Goal: Information Seeking & Learning: Learn about a topic

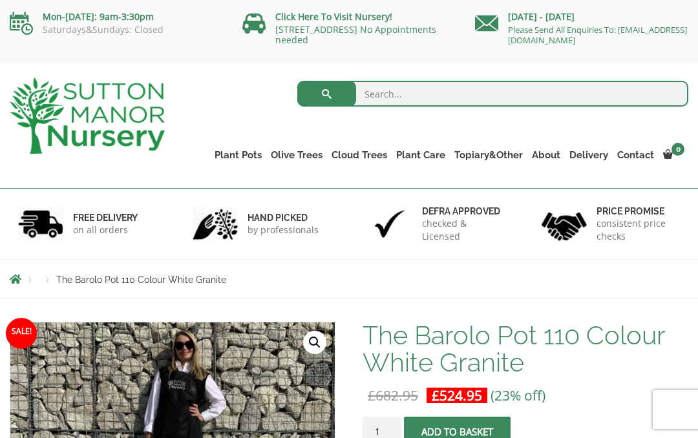
click at [0, 0] on link "Gnarled Olive Trees (Grande Range)" at bounding box center [0, 0] width 0 height 0
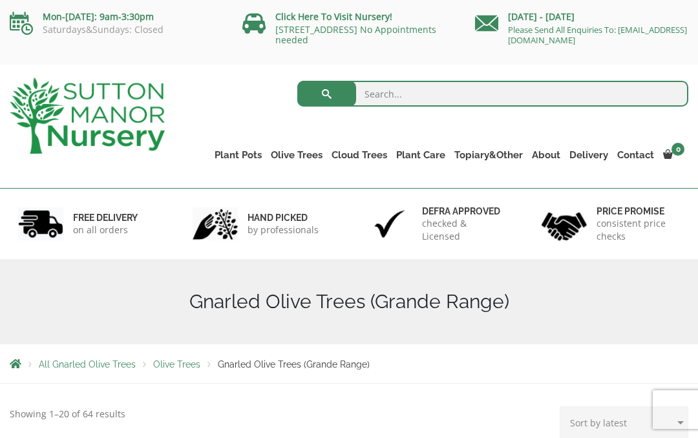
click at [0, 0] on link "Resin Bonded Pots" at bounding box center [0, 0] width 0 height 0
click at [242, 154] on link "Plant Pots" at bounding box center [238, 155] width 56 height 18
click at [0, 0] on link "Fibre Clay Pots" at bounding box center [0, 0] width 0 height 0
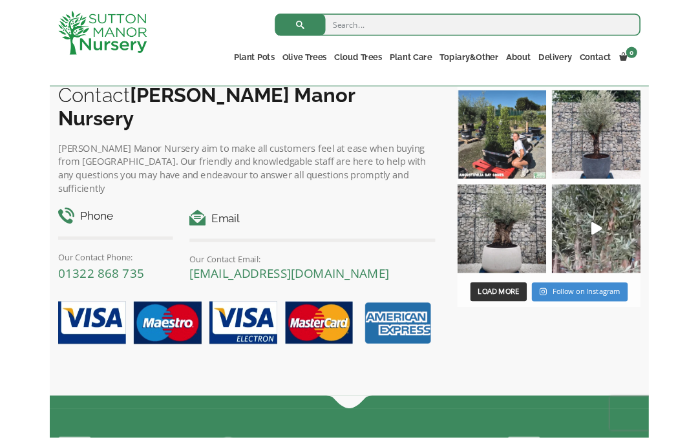
scroll to position [821, 0]
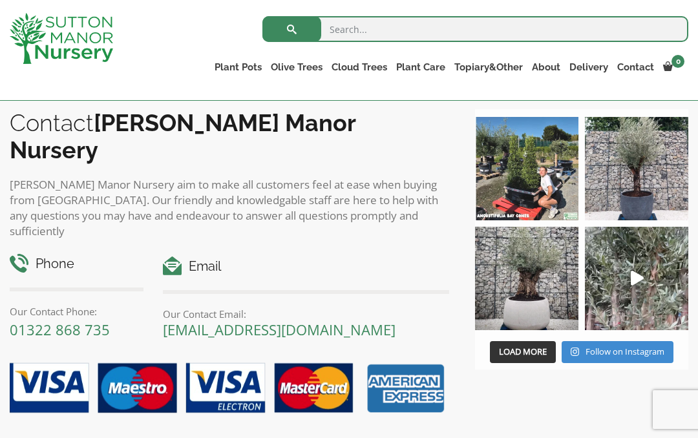
click at [542, 297] on img at bounding box center [526, 278] width 103 height 103
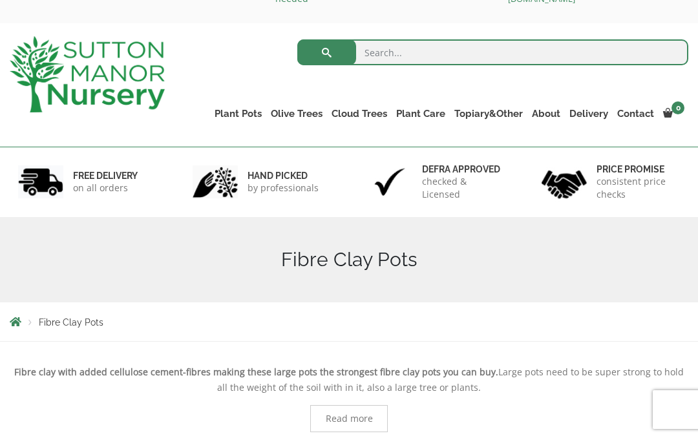
scroll to position [0, 0]
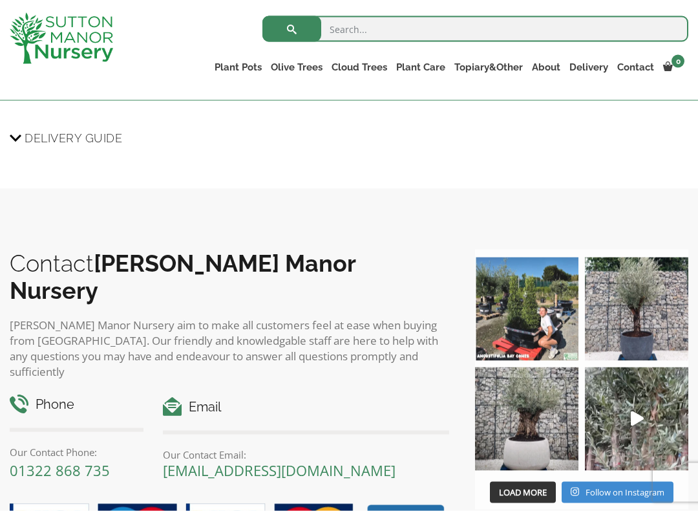
scroll to position [1347, 0]
click at [57, 140] on span "Delivery Guide" at bounding box center [74, 138] width 98 height 24
click at [0, 0] on input "Delivery Guide" at bounding box center [0, 0] width 0 height 0
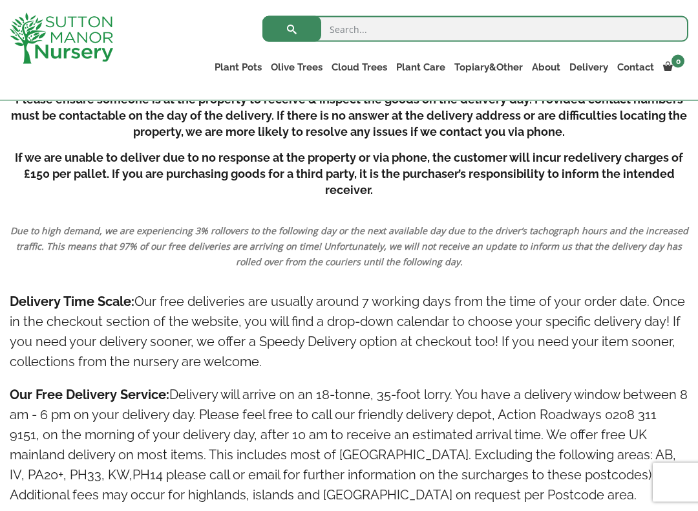
scroll to position [1687, 0]
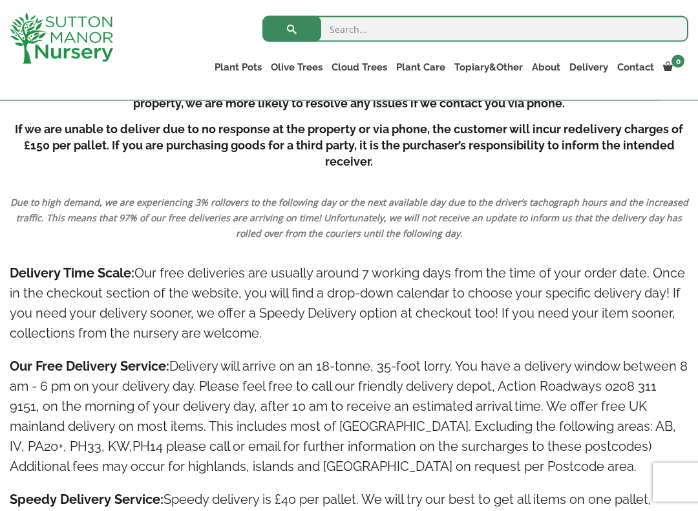
click at [676, 308] on h4 "Delivery Time Scale: Our free deliveries are usually around 7 working days from…" at bounding box center [349, 303] width 679 height 80
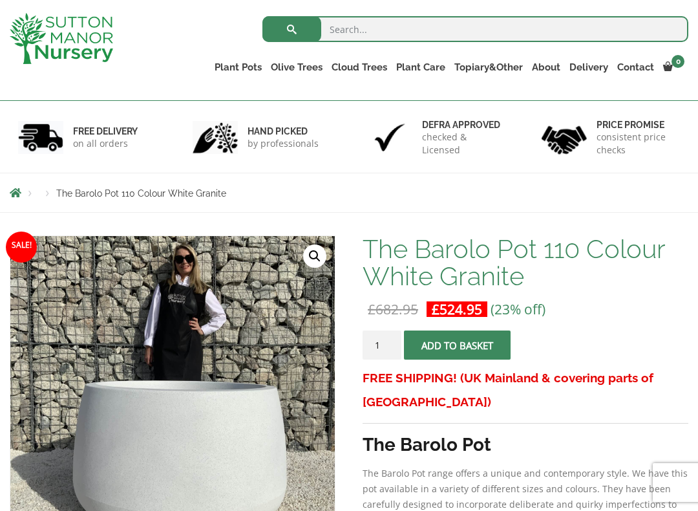
scroll to position [89, 0]
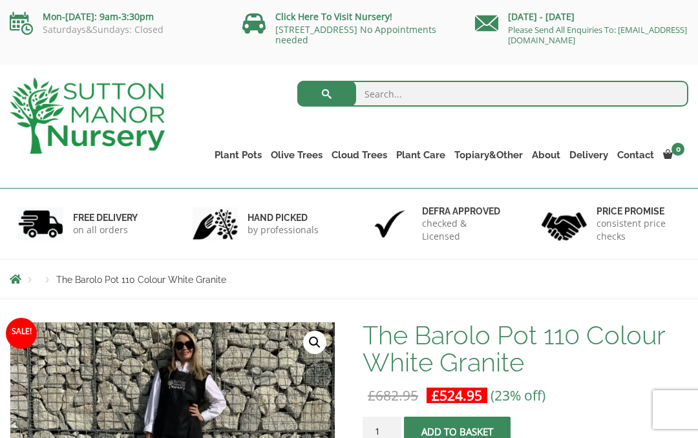
click at [316, 26] on link "[STREET_ADDRESS] No Appointments needed" at bounding box center [355, 34] width 161 height 23
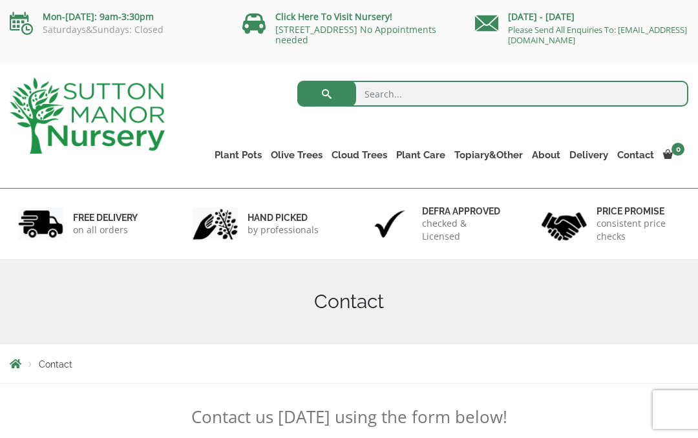
click at [0, 0] on link "Gnarled Olive Trees (Bella Range)" at bounding box center [0, 0] width 0 height 0
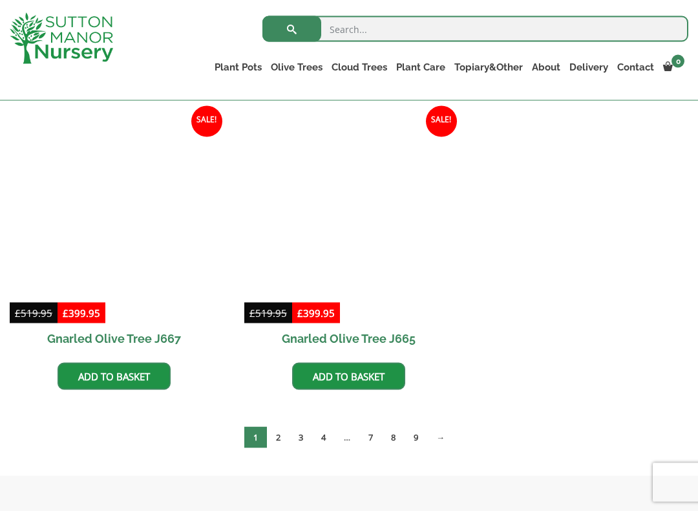
scroll to position [921, 0]
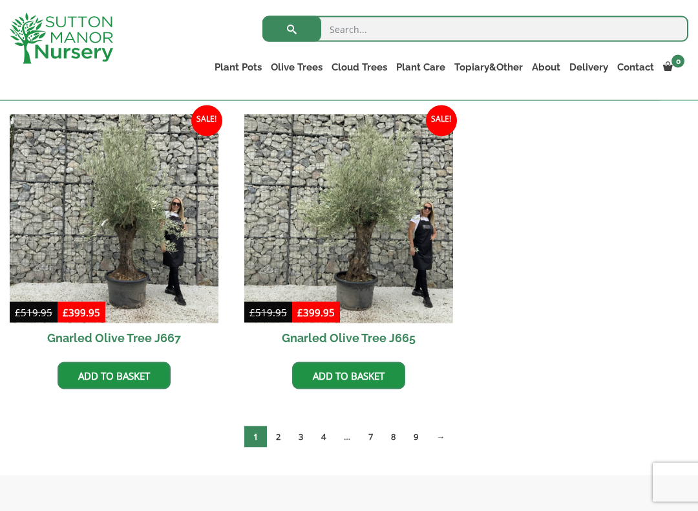
click at [279, 438] on link "2" at bounding box center [278, 436] width 23 height 21
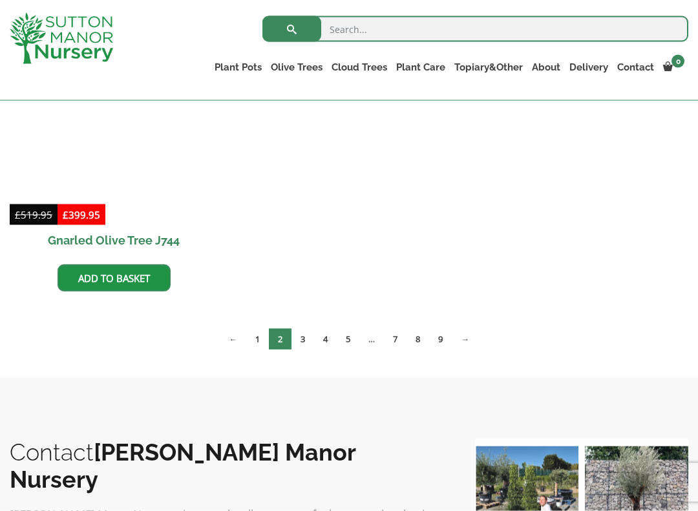
scroll to position [1320, 0]
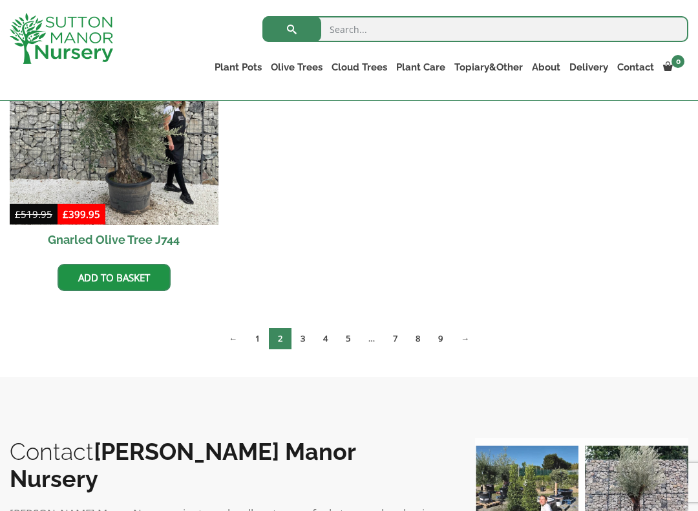
click at [304, 342] on link "3" at bounding box center [303, 338] width 23 height 21
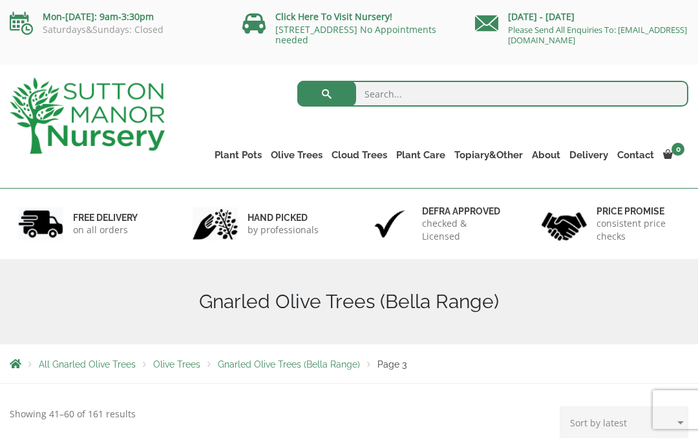
click at [0, 0] on link "Gnarled Olive Trees (Grande Range)" at bounding box center [0, 0] width 0 height 0
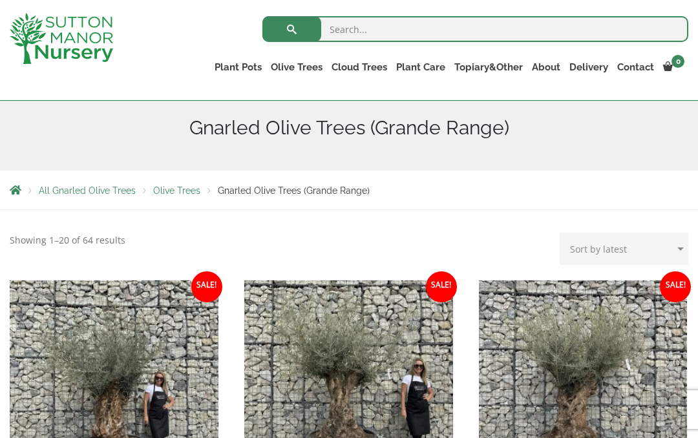
scroll to position [150, 0]
click at [0, 0] on link "The Amalfi Pots" at bounding box center [0, 0] width 0 height 0
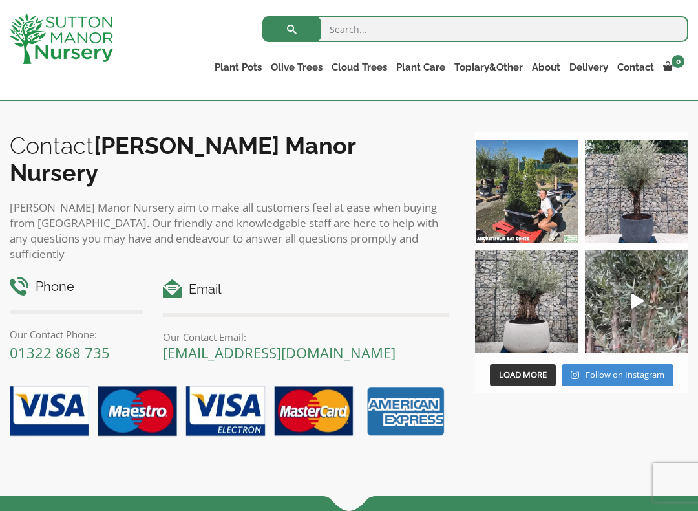
scroll to position [749, 0]
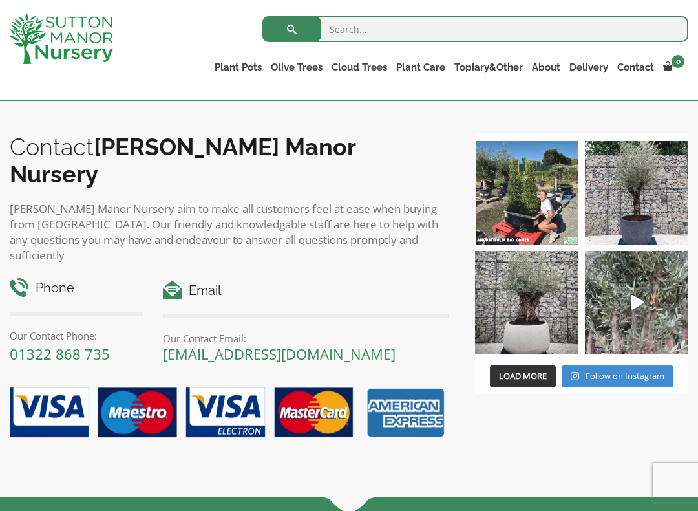
click at [540, 331] on img at bounding box center [526, 302] width 103 height 103
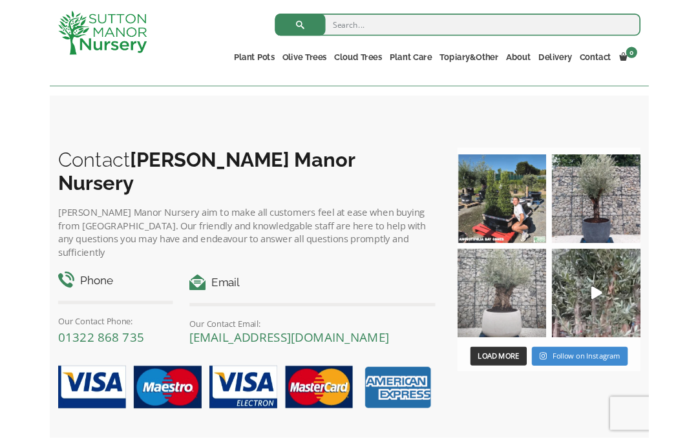
scroll to position [708, 0]
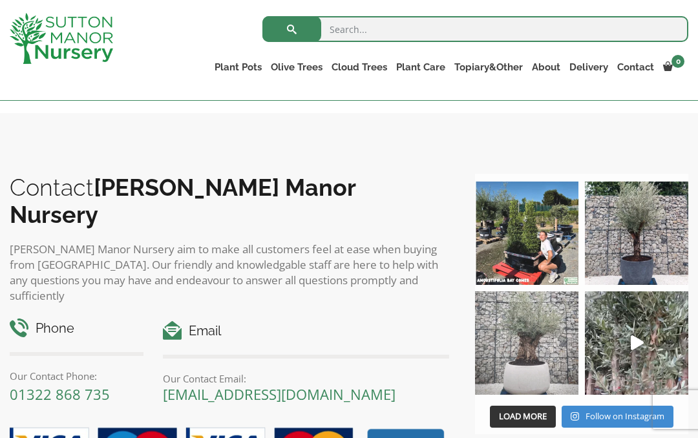
click at [531, 360] on img at bounding box center [526, 343] width 103 height 103
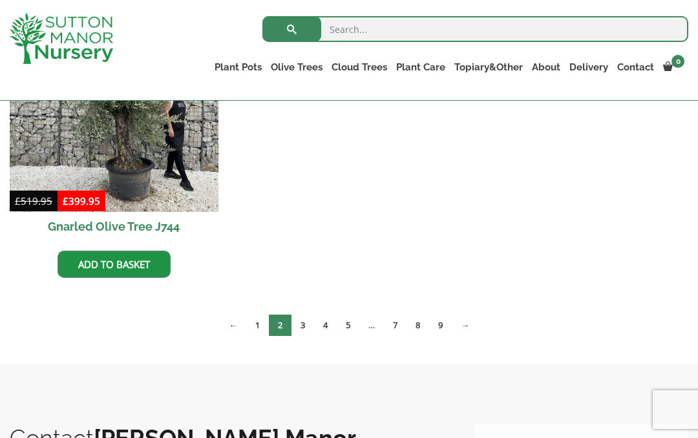
scroll to position [1356, 0]
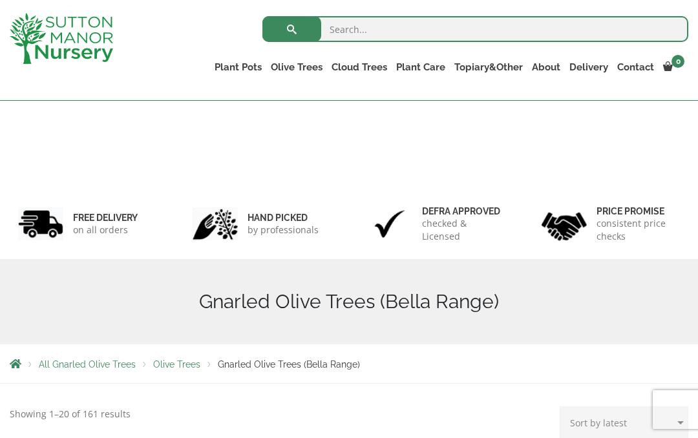
scroll to position [957, 0]
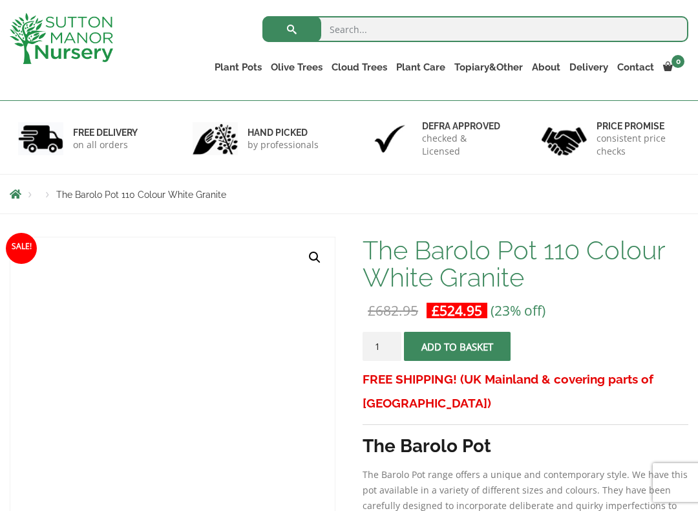
scroll to position [58, 0]
